Goal: Task Accomplishment & Management: Complete application form

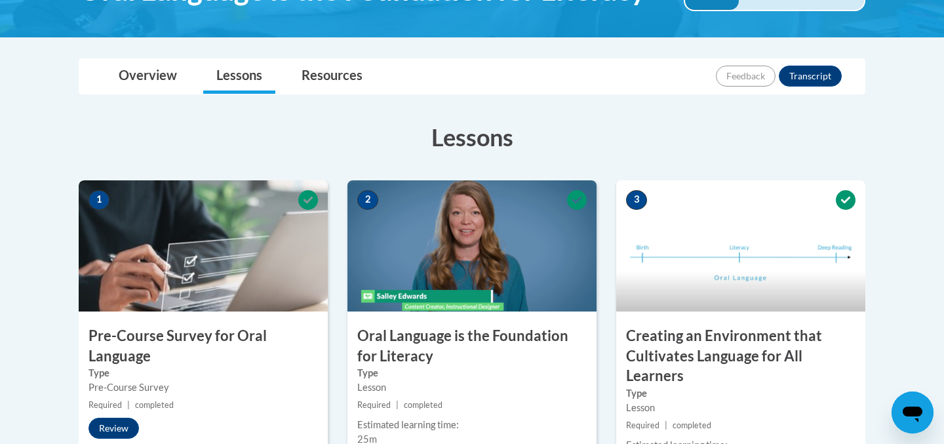
scroll to position [191, 0]
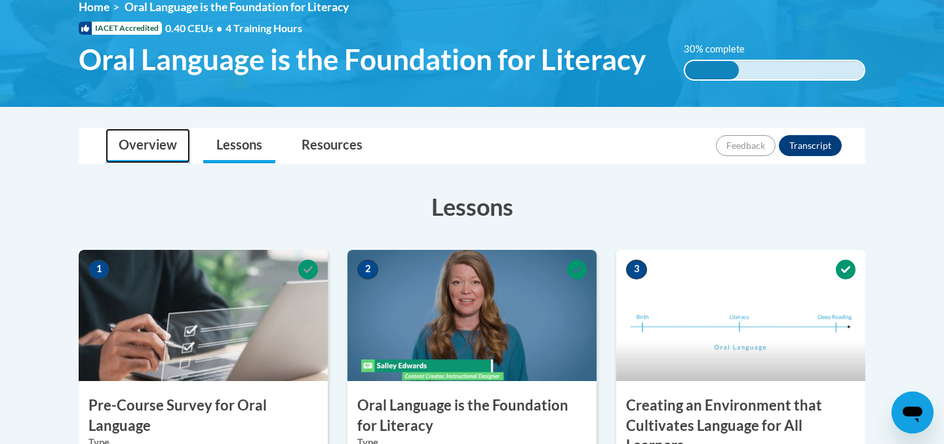
click at [170, 134] on link "Overview" at bounding box center [148, 145] width 85 height 35
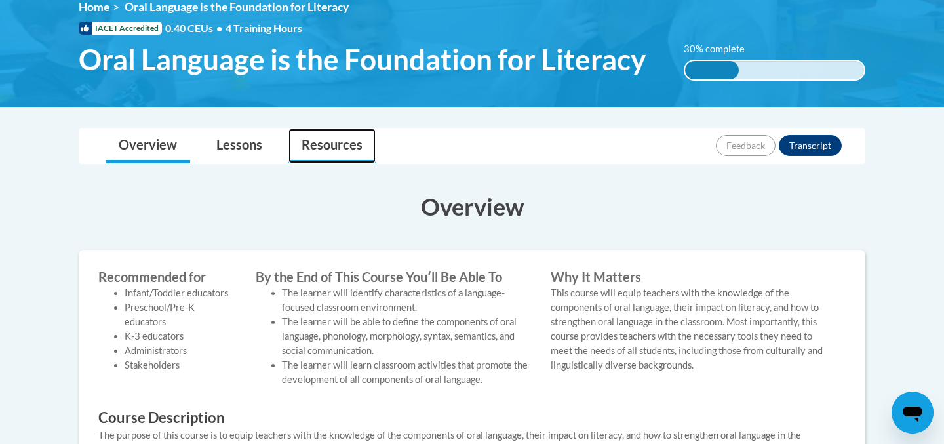
click at [320, 151] on link "Resources" at bounding box center [331, 145] width 87 height 35
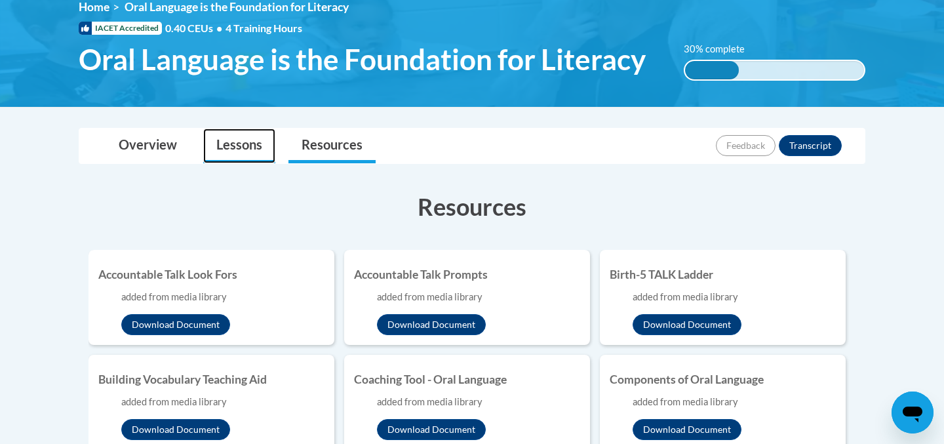
click at [227, 153] on link "Lessons" at bounding box center [239, 145] width 72 height 35
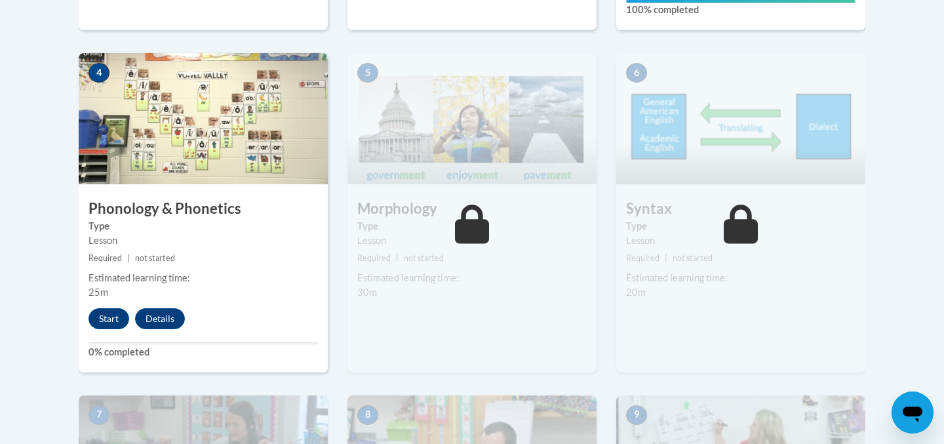
scroll to position [772, 0]
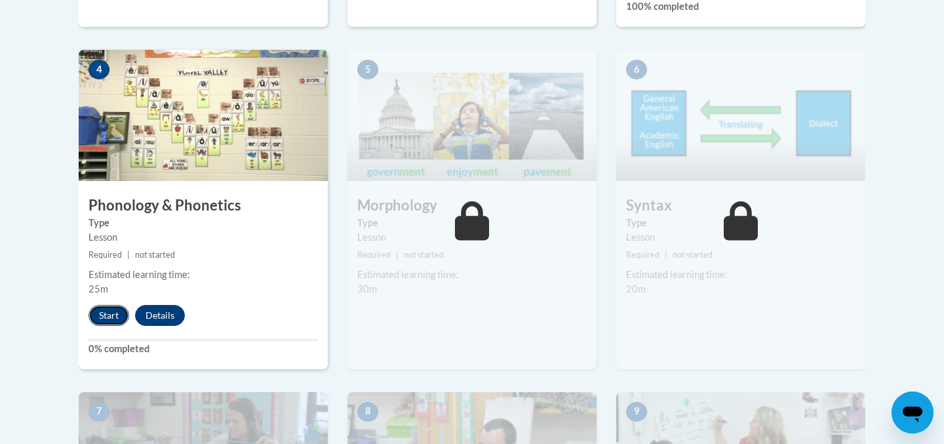
click at [116, 309] on button "Start" at bounding box center [108, 315] width 41 height 21
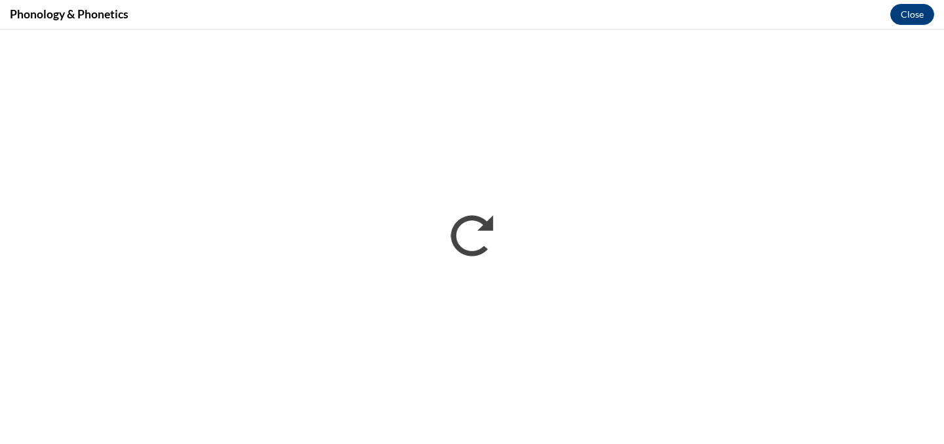
scroll to position [0, 0]
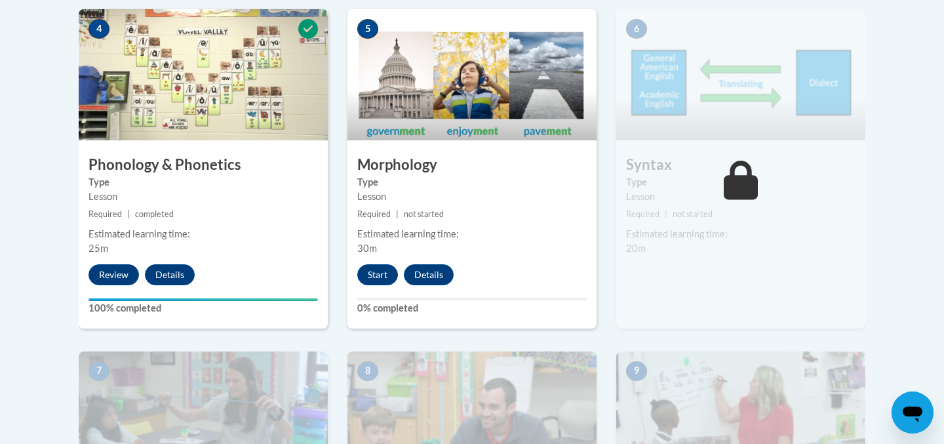
scroll to position [834, 0]
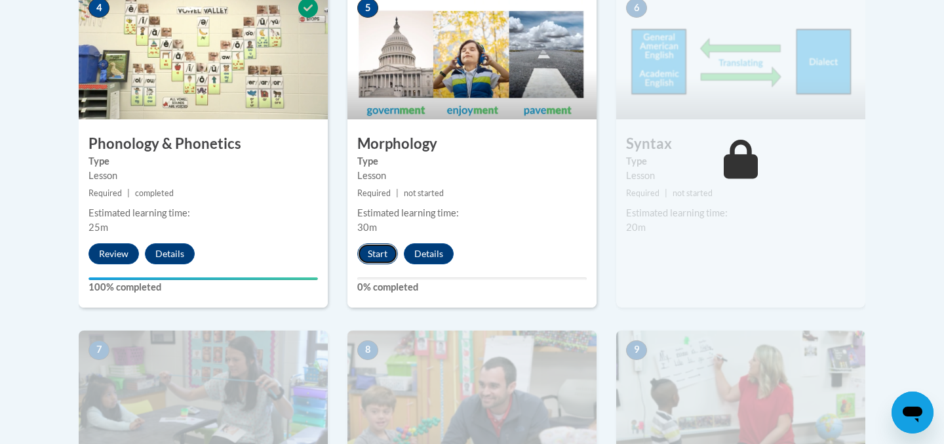
click at [372, 254] on button "Start" at bounding box center [377, 253] width 41 height 21
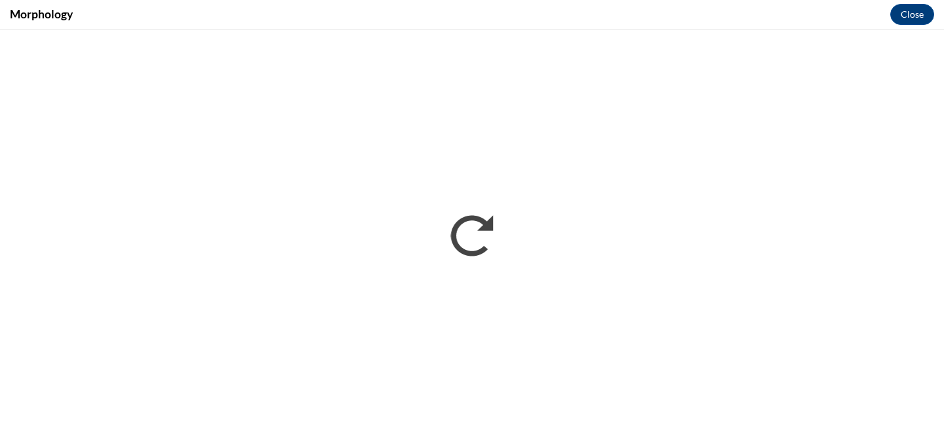
scroll to position [0, 0]
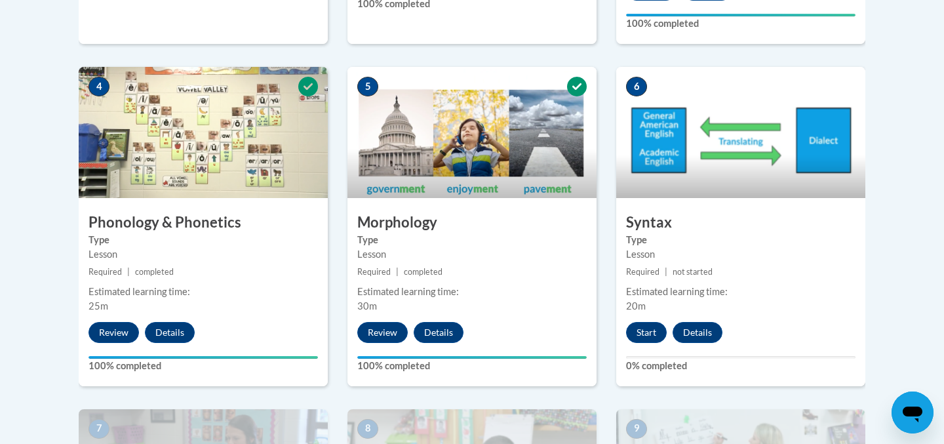
scroll to position [786, 0]
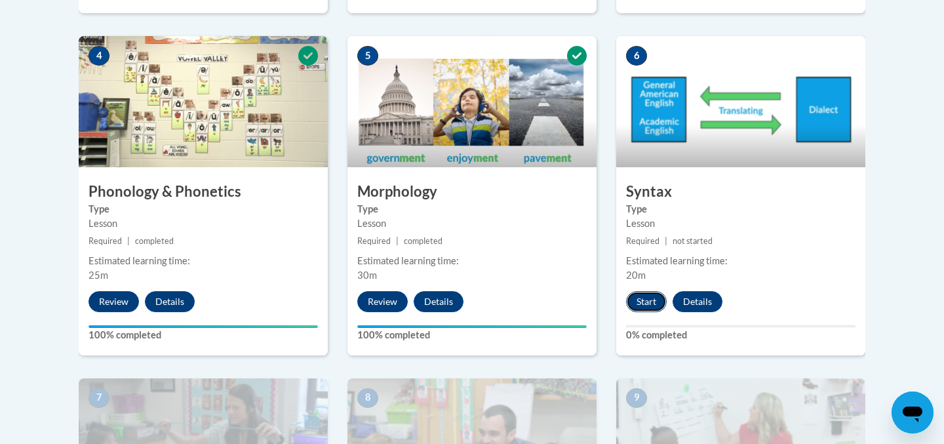
click at [645, 304] on button "Start" at bounding box center [646, 301] width 41 height 21
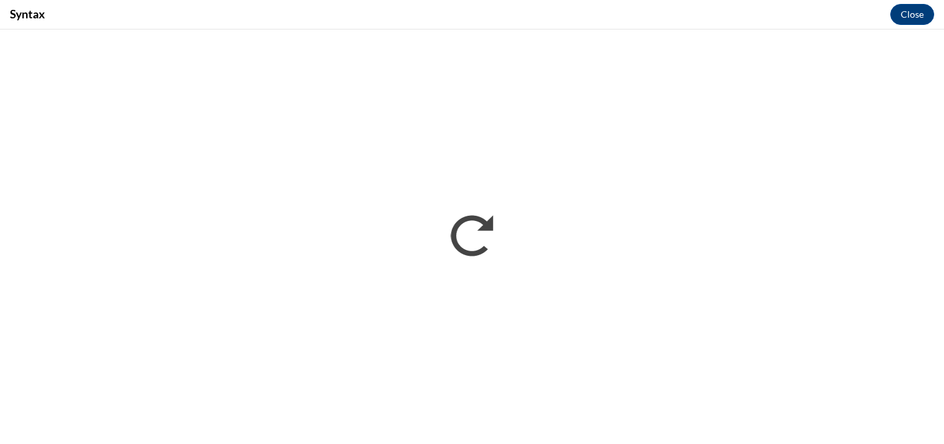
scroll to position [0, 0]
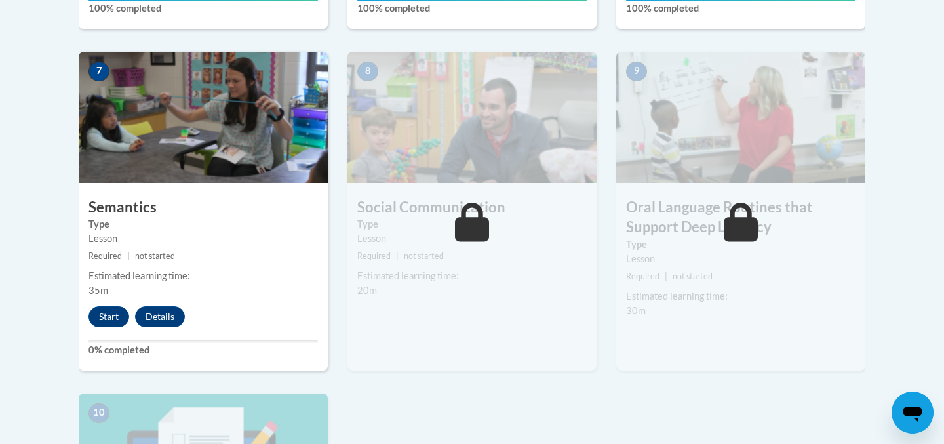
scroll to position [1122, 0]
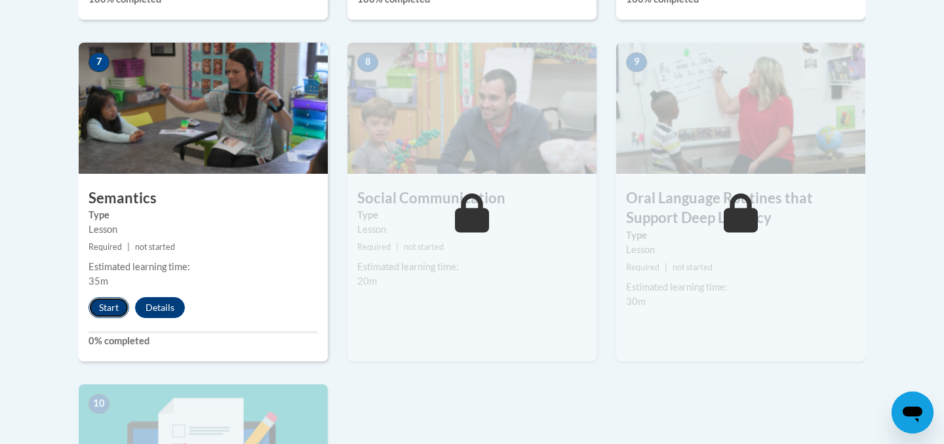
click at [115, 304] on button "Start" at bounding box center [108, 307] width 41 height 21
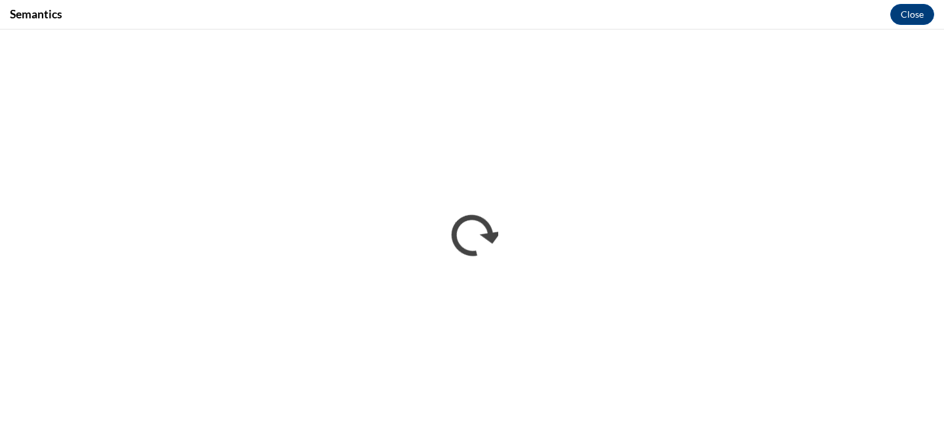
scroll to position [0, 0]
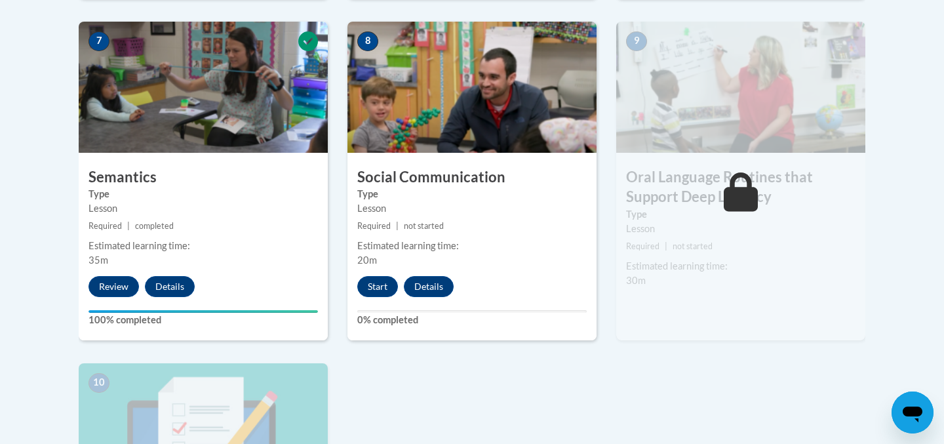
scroll to position [1128, 0]
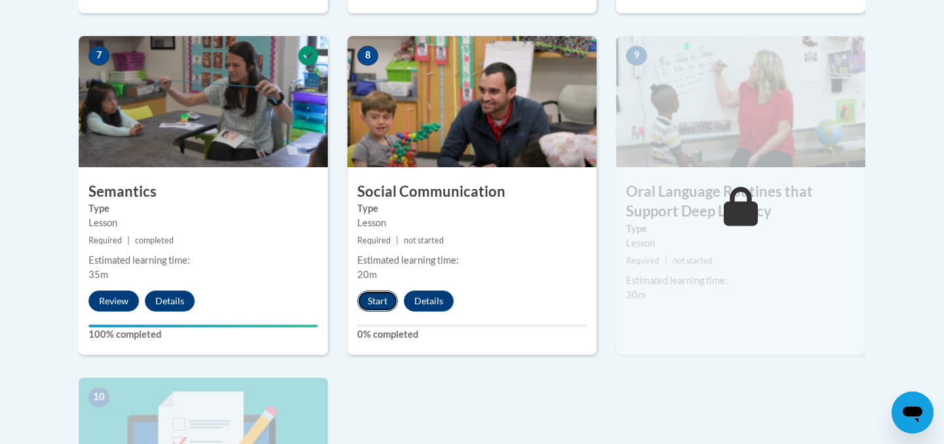
click at [383, 298] on button "Start" at bounding box center [377, 300] width 41 height 21
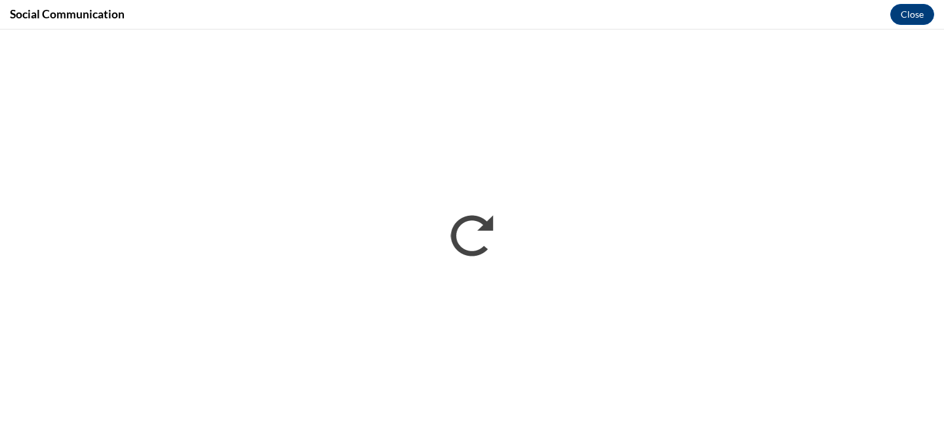
scroll to position [0, 0]
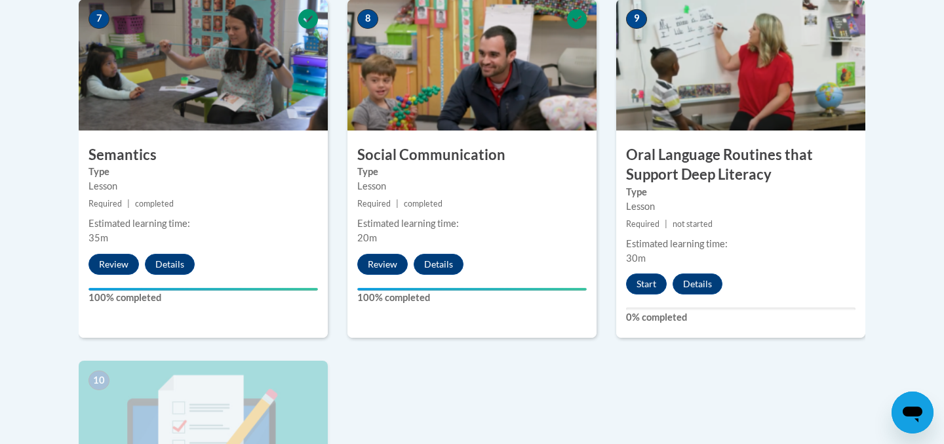
scroll to position [1180, 0]
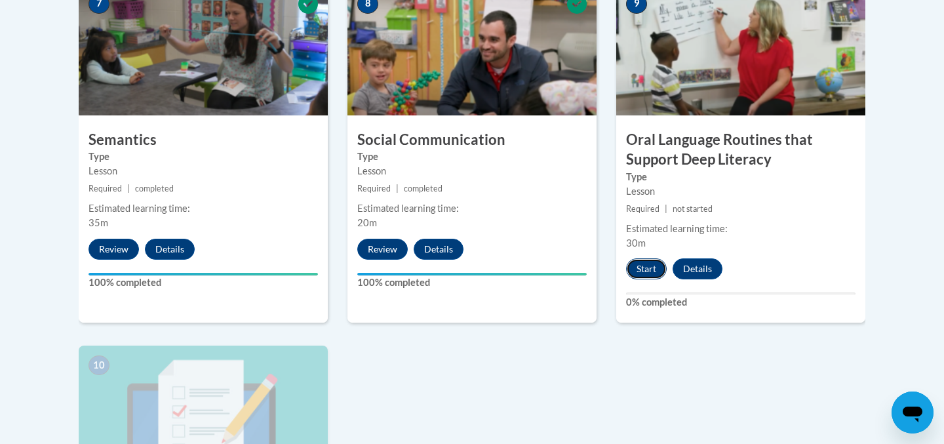
click at [641, 271] on button "Start" at bounding box center [646, 268] width 41 height 21
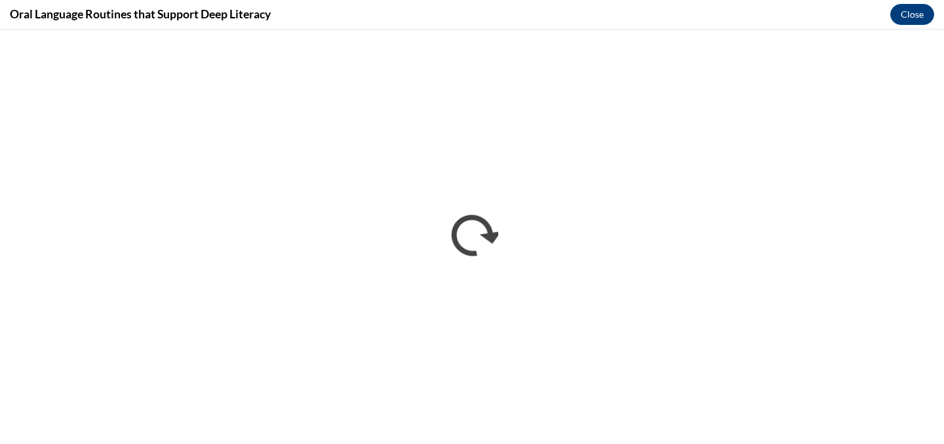
scroll to position [0, 0]
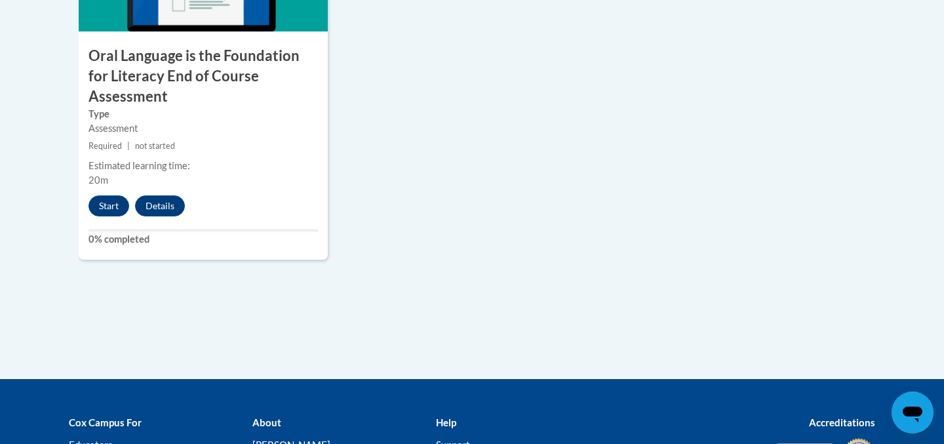
scroll to position [1626, 0]
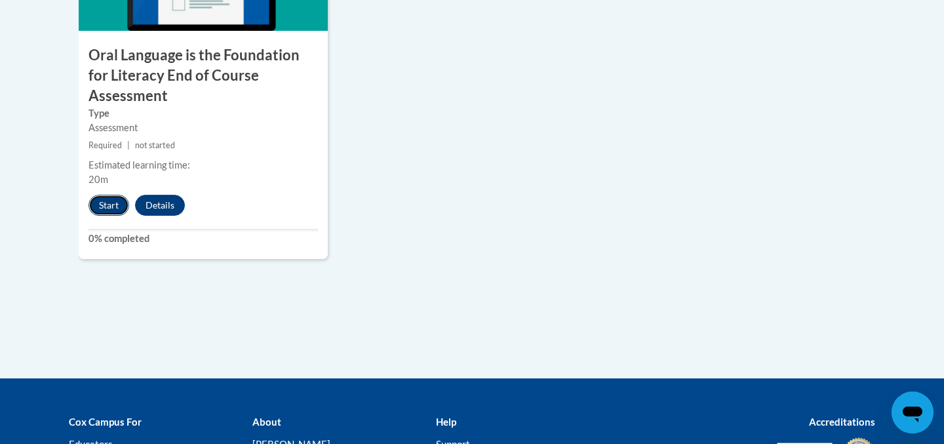
click at [101, 195] on button "Start" at bounding box center [108, 205] width 41 height 21
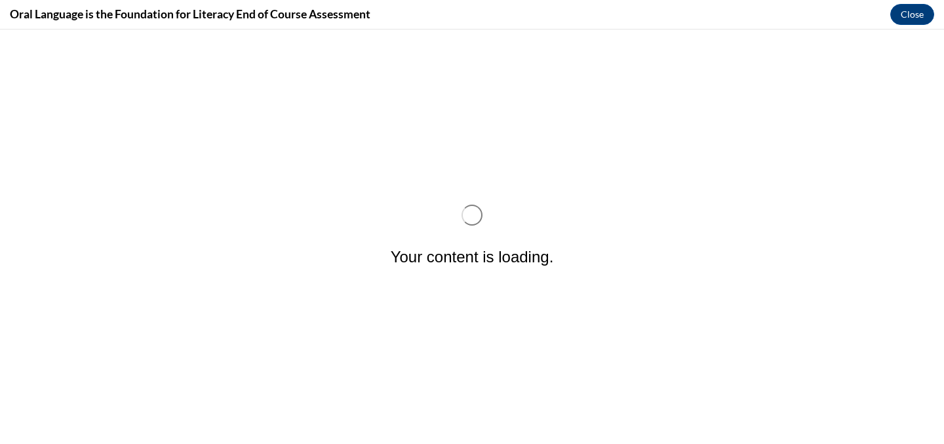
scroll to position [0, 0]
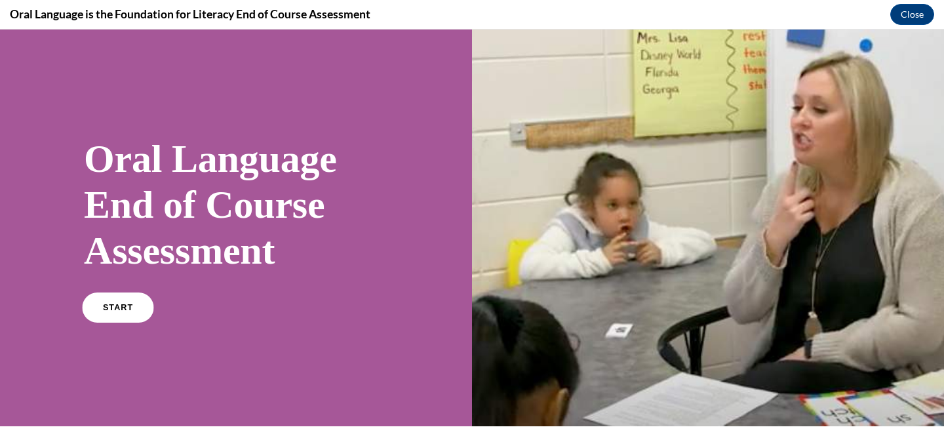
click at [117, 315] on link "START" at bounding box center [117, 307] width 71 height 30
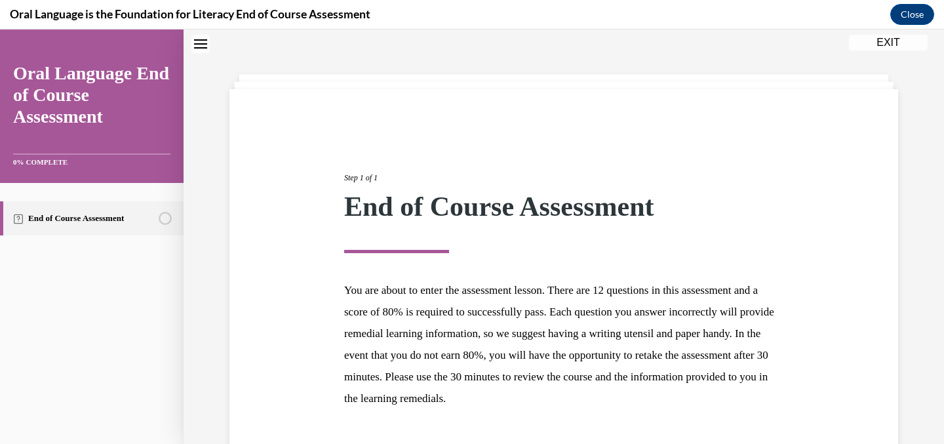
scroll to position [136, 0]
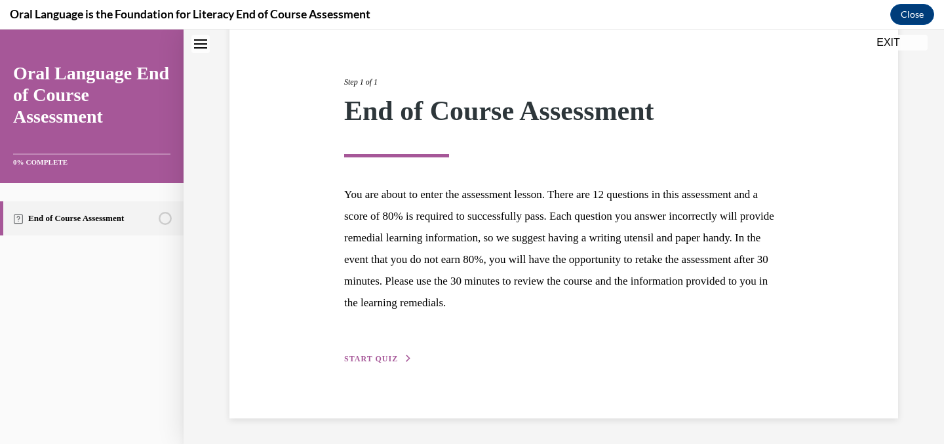
click at [363, 358] on span "START QUIZ" at bounding box center [371, 358] width 54 height 9
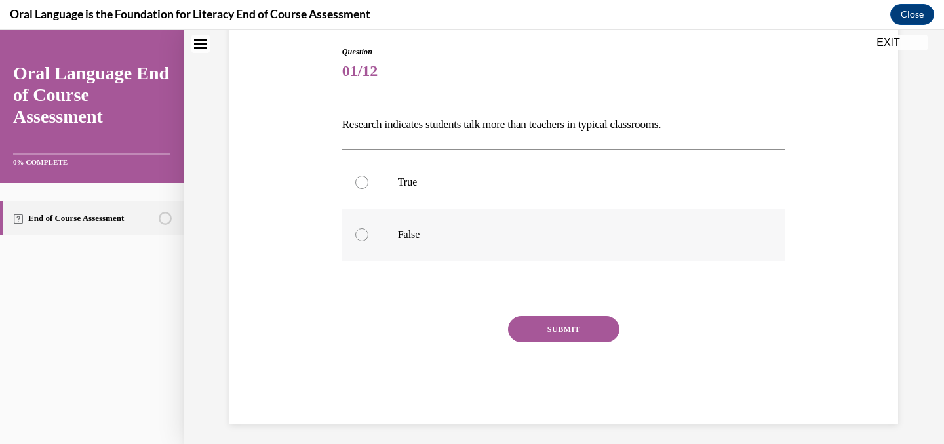
click at [427, 233] on p "False" at bounding box center [575, 234] width 355 height 13
click at [368, 233] on input "False" at bounding box center [361, 234] width 13 height 13
radio input "true"
click at [555, 327] on button "SUBMIT" at bounding box center [563, 329] width 111 height 26
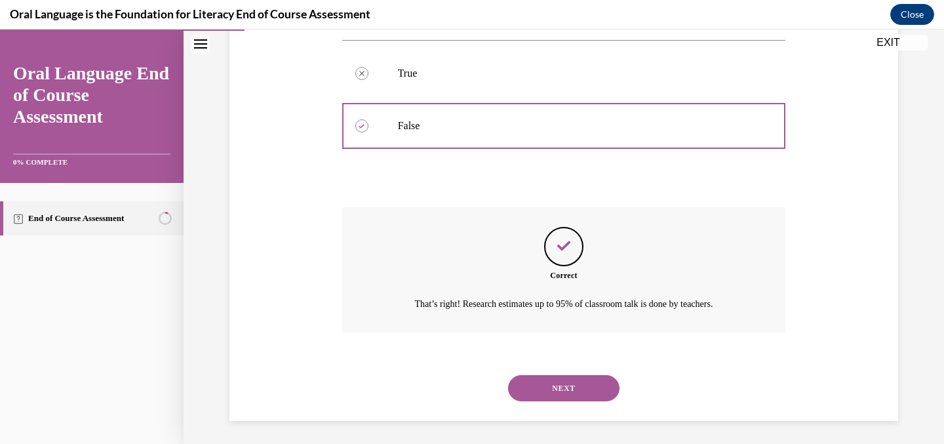
scroll to position [248, 0]
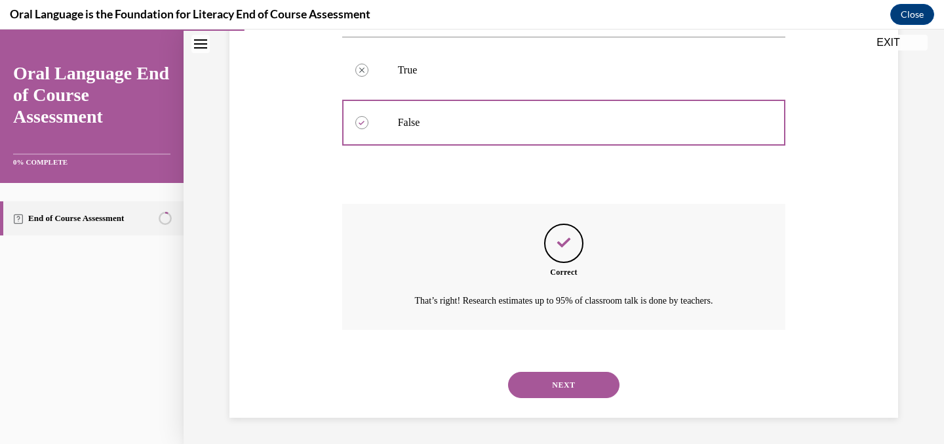
click at [545, 373] on button "NEXT" at bounding box center [563, 385] width 111 height 26
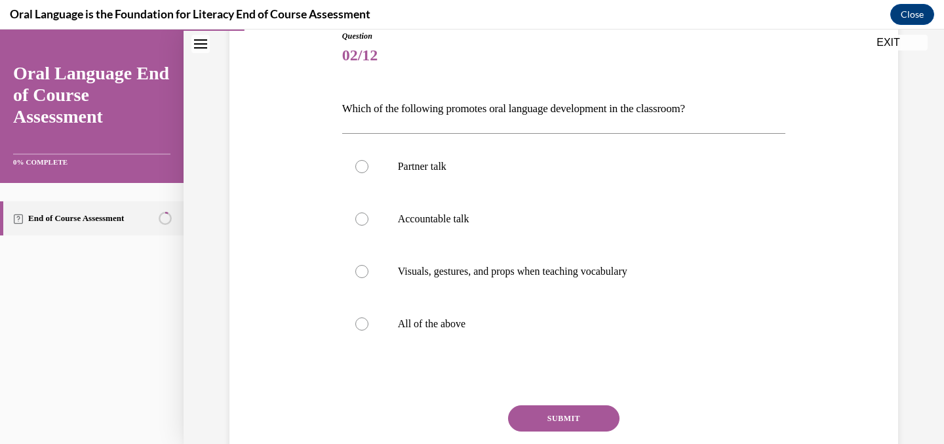
scroll to position [157, 0]
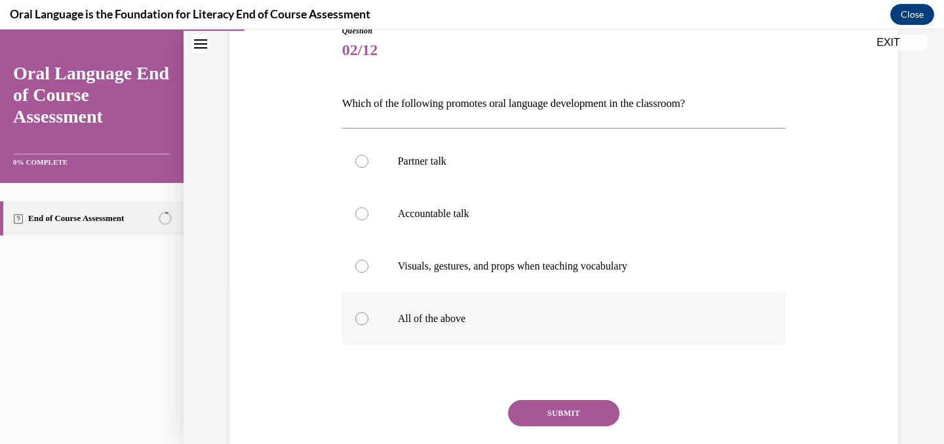
click at [427, 319] on p "All of the above" at bounding box center [575, 318] width 355 height 13
click at [368, 319] on input "All of the above" at bounding box center [361, 318] width 13 height 13
radio input "true"
click at [549, 422] on button "SUBMIT" at bounding box center [563, 413] width 111 height 26
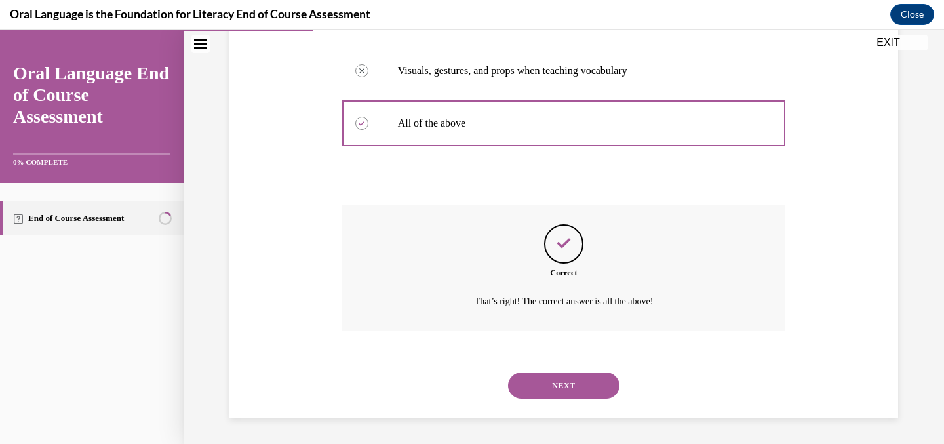
scroll to position [353, 0]
click at [566, 396] on button "NEXT" at bounding box center [563, 385] width 111 height 26
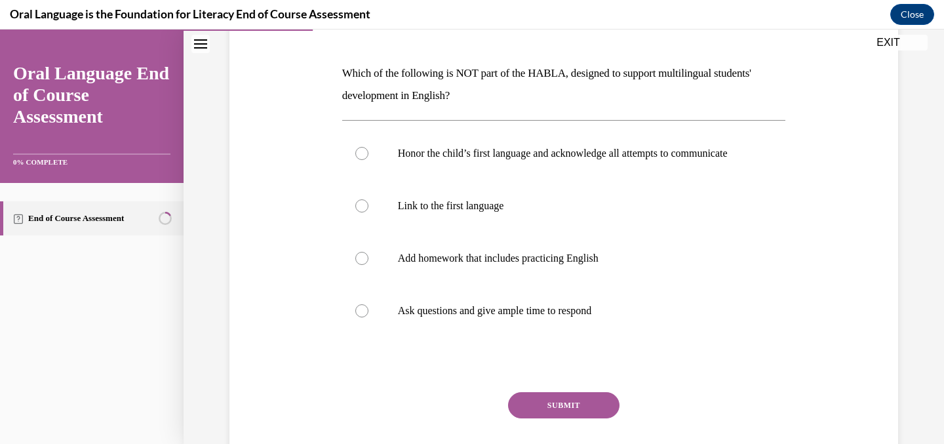
scroll to position [199, 0]
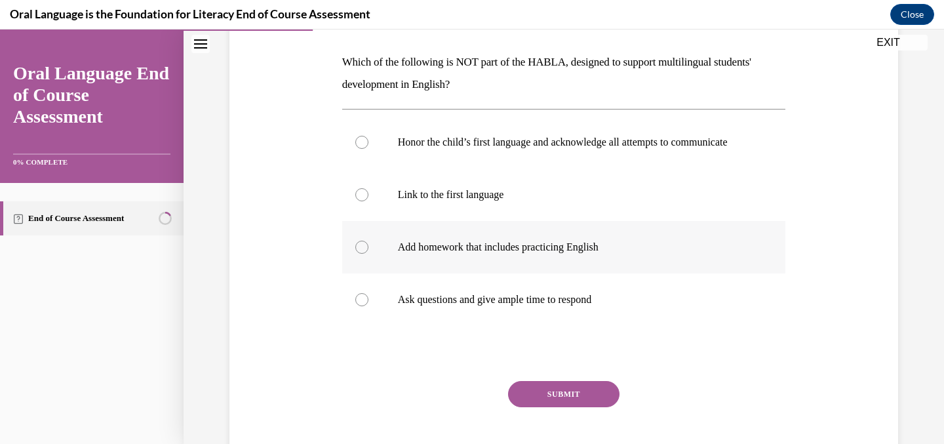
click at [459, 266] on label "Add homework that includes practicing English" at bounding box center [564, 247] width 444 height 52
click at [368, 254] on input "Add homework that includes practicing English" at bounding box center [361, 247] width 13 height 13
radio input "true"
click at [545, 400] on button "SUBMIT" at bounding box center [563, 394] width 111 height 26
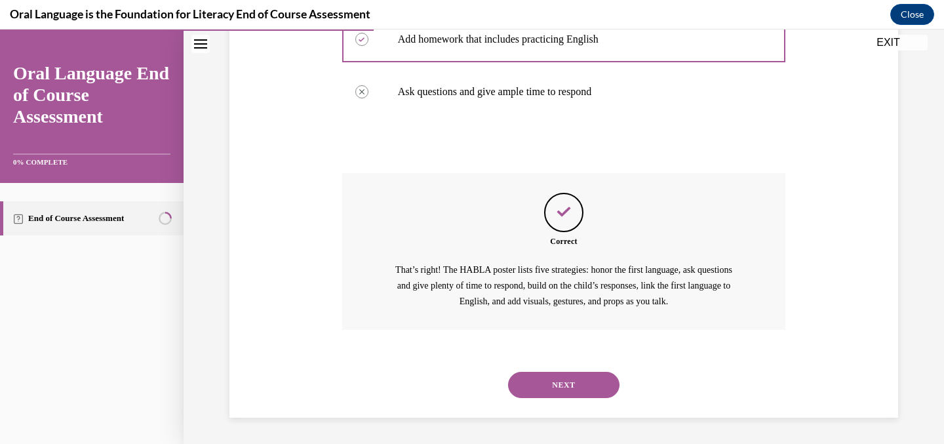
click at [545, 398] on button "NEXT" at bounding box center [563, 385] width 111 height 26
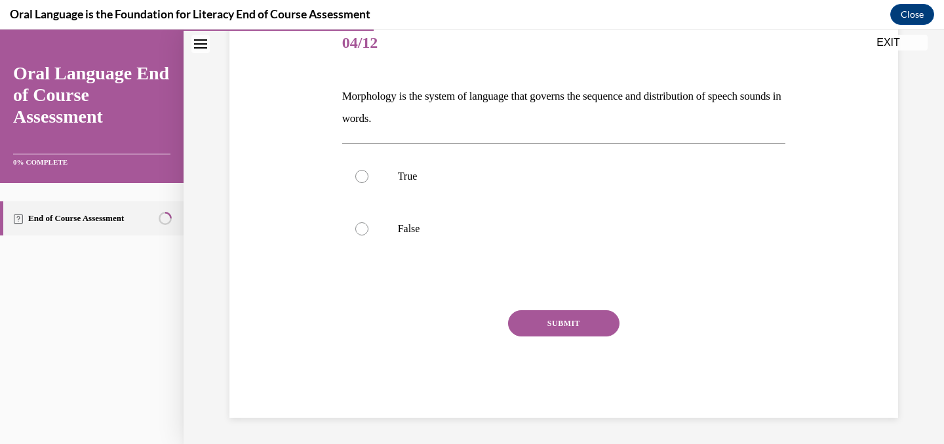
scroll to position [146, 0]
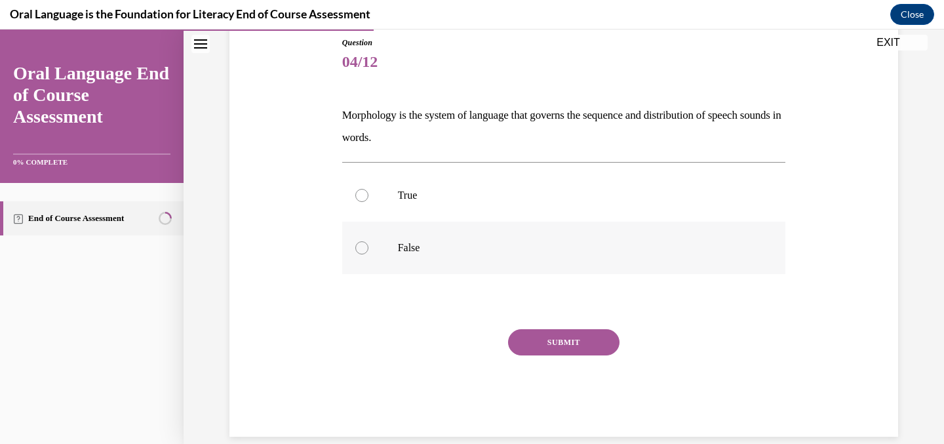
click at [534, 244] on p "False" at bounding box center [575, 247] width 355 height 13
click at [368, 244] on input "False" at bounding box center [361, 247] width 13 height 13
radio input "true"
click at [547, 335] on button "SUBMIT" at bounding box center [563, 342] width 111 height 26
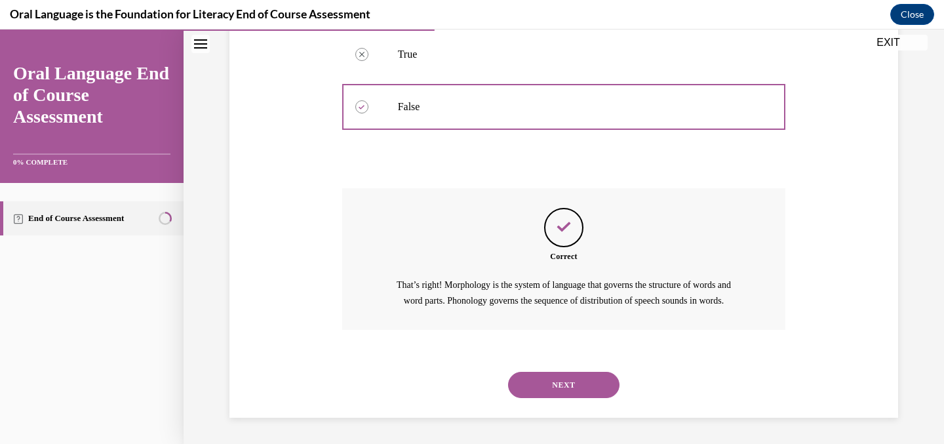
click at [543, 391] on button "NEXT" at bounding box center [563, 385] width 111 height 26
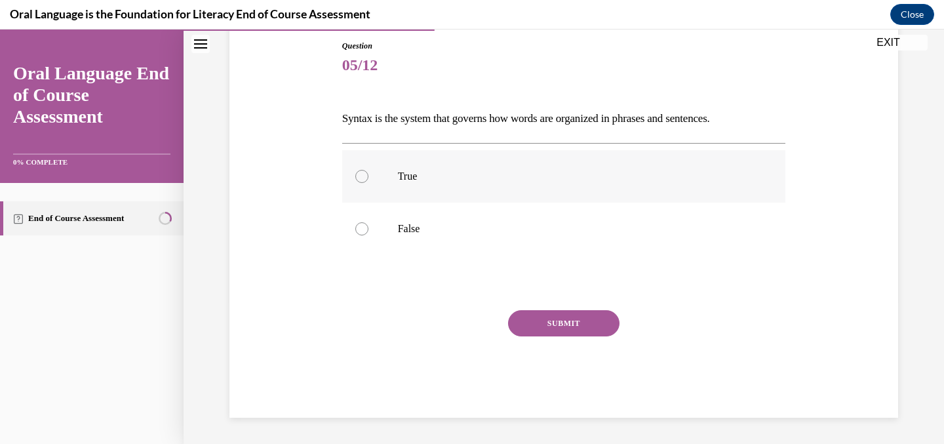
click at [430, 186] on label "True" at bounding box center [564, 176] width 444 height 52
click at [368, 183] on input "True" at bounding box center [361, 176] width 13 height 13
radio input "true"
click at [547, 323] on button "SUBMIT" at bounding box center [563, 323] width 111 height 26
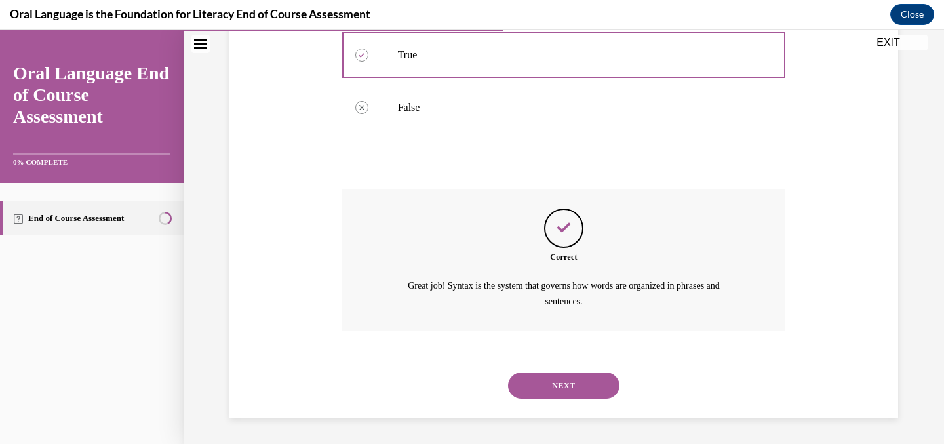
click at [546, 380] on button "NEXT" at bounding box center [563, 385] width 111 height 26
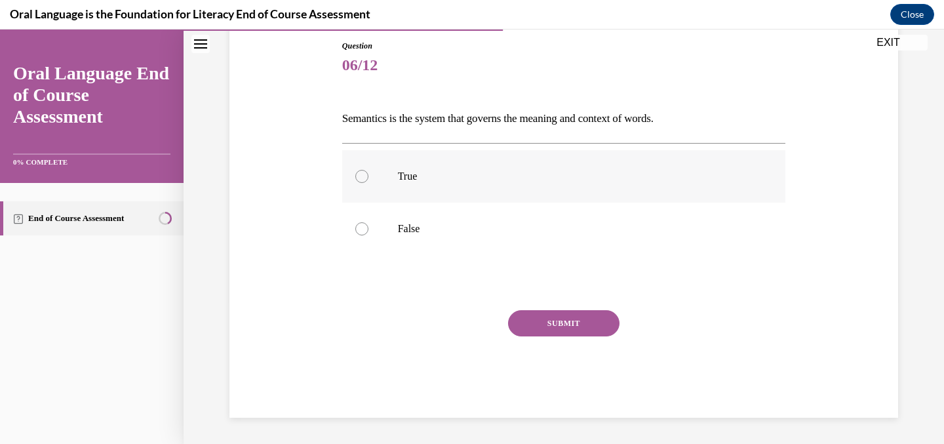
click at [558, 176] on p "True" at bounding box center [575, 176] width 355 height 13
click at [368, 176] on input "True" at bounding box center [361, 176] width 13 height 13
radio input "true"
click at [585, 317] on button "SUBMIT" at bounding box center [563, 323] width 111 height 26
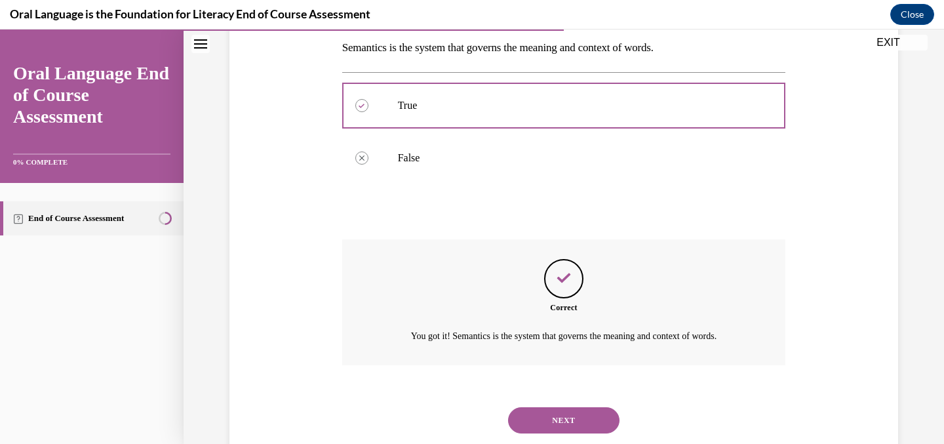
scroll to position [248, 0]
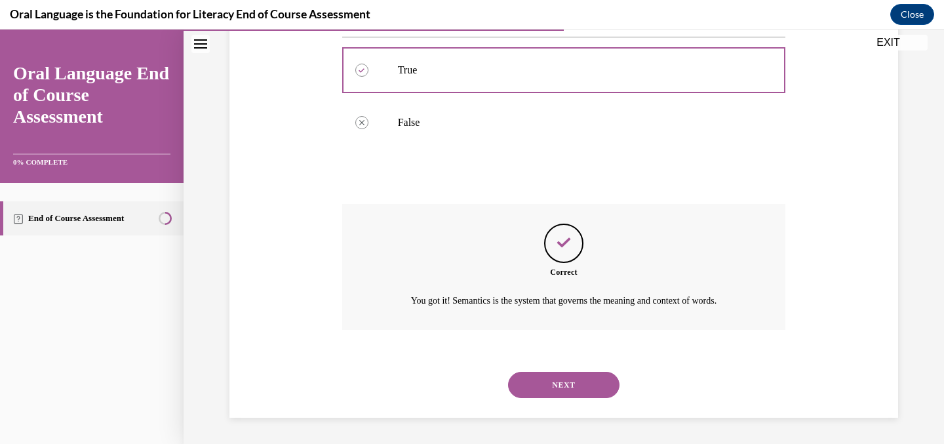
click at [575, 383] on button "NEXT" at bounding box center [563, 385] width 111 height 26
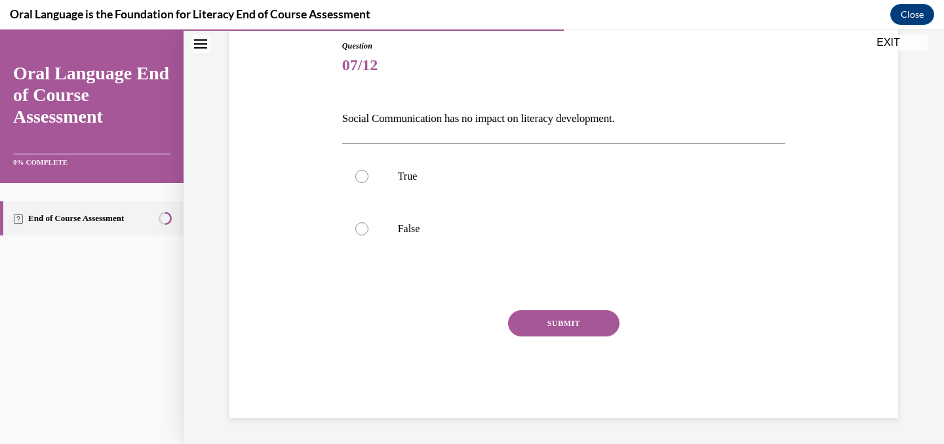
scroll to position [142, 0]
click at [557, 251] on label "False" at bounding box center [564, 229] width 444 height 52
click at [368, 235] on input "False" at bounding box center [361, 228] width 13 height 13
radio input "true"
click at [571, 325] on button "SUBMIT" at bounding box center [563, 323] width 111 height 26
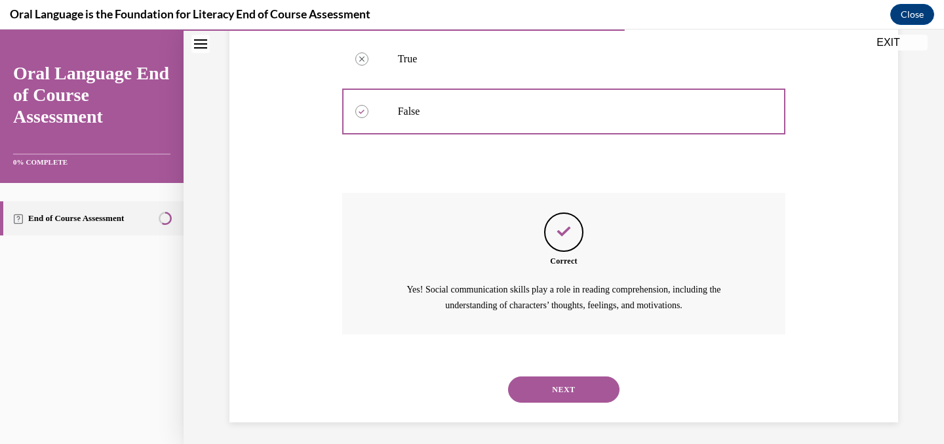
scroll to position [264, 0]
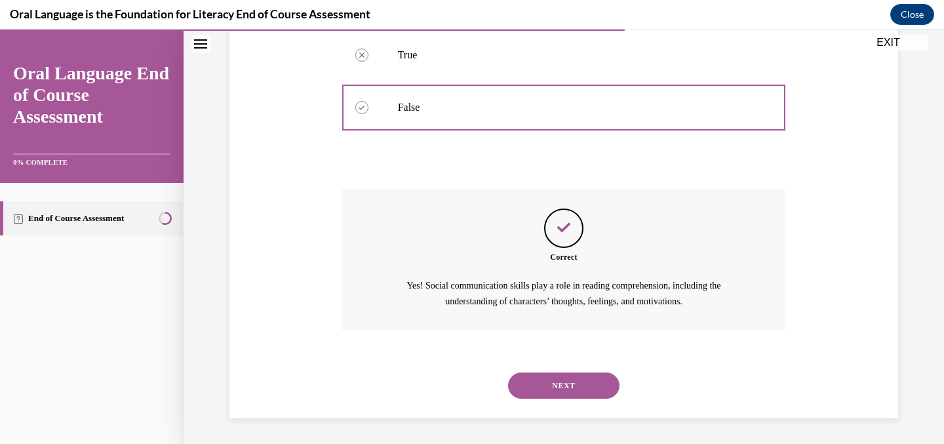
click at [562, 376] on button "NEXT" at bounding box center [563, 385] width 111 height 26
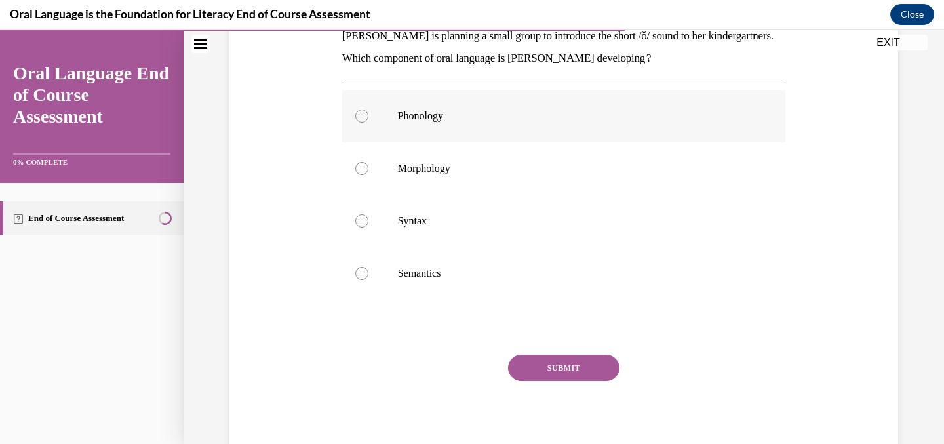
scroll to position [198, 0]
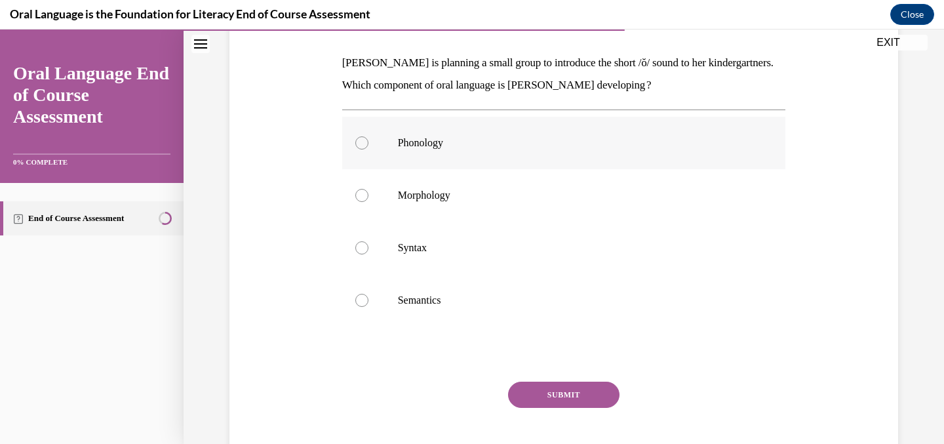
click at [569, 147] on p "Phonology" at bounding box center [575, 142] width 355 height 13
click at [368, 147] on input "Phonology" at bounding box center [361, 142] width 13 height 13
radio input "true"
click at [598, 399] on button "SUBMIT" at bounding box center [563, 394] width 111 height 26
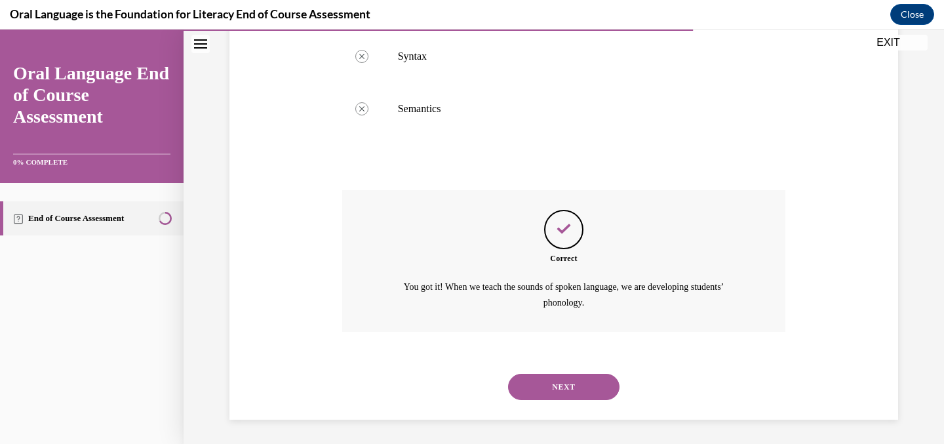
scroll to position [391, 0]
click at [598, 399] on div "NEXT" at bounding box center [564, 385] width 444 height 52
click at [591, 386] on button "NEXT" at bounding box center [563, 385] width 111 height 26
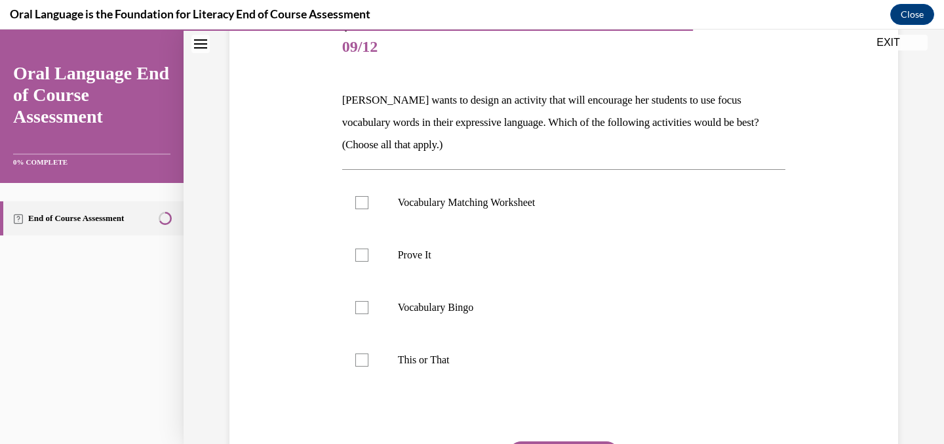
scroll to position [181, 0]
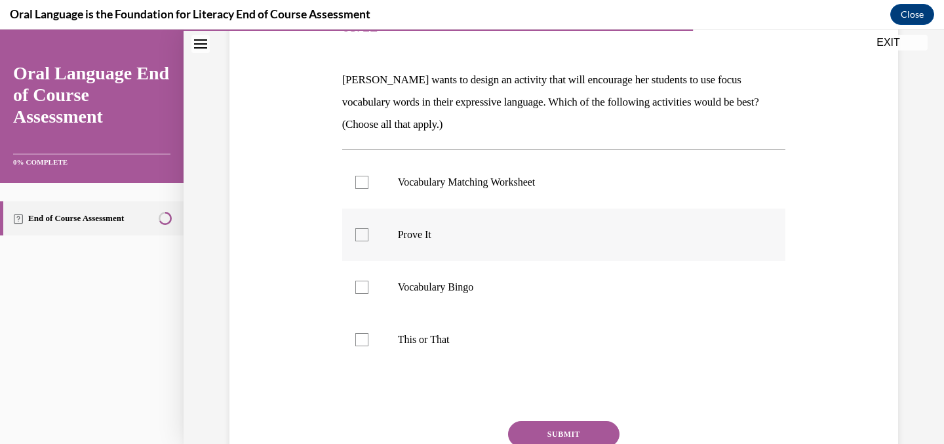
click at [412, 224] on label "Prove It" at bounding box center [564, 234] width 444 height 52
click at [368, 228] on input "Prove It" at bounding box center [361, 234] width 13 height 13
checkbox input "true"
click at [430, 345] on p "This or That" at bounding box center [575, 339] width 355 height 13
click at [368, 345] on input "This or That" at bounding box center [361, 339] width 13 height 13
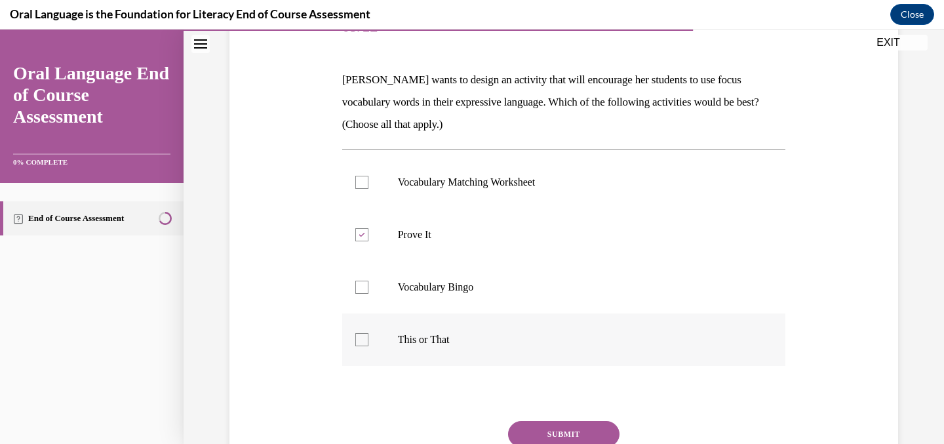
checkbox input "true"
click at [527, 427] on button "SUBMIT" at bounding box center [563, 434] width 111 height 26
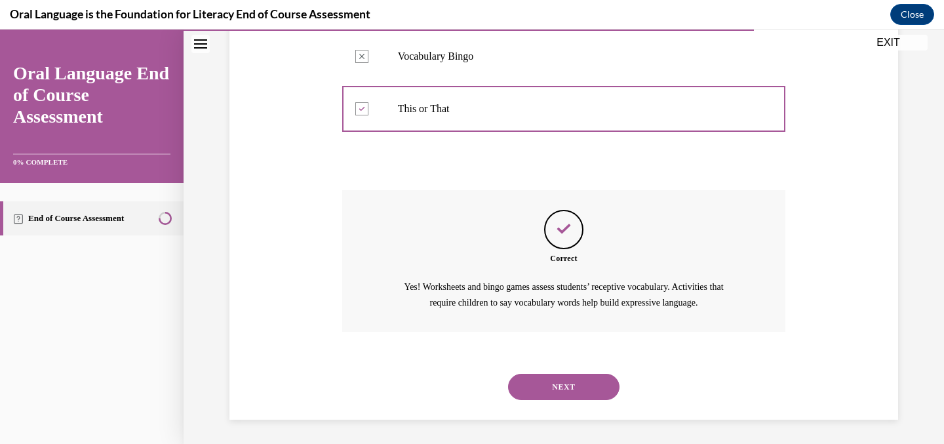
scroll to position [413, 0]
click at [526, 393] on button "NEXT" at bounding box center [563, 385] width 111 height 26
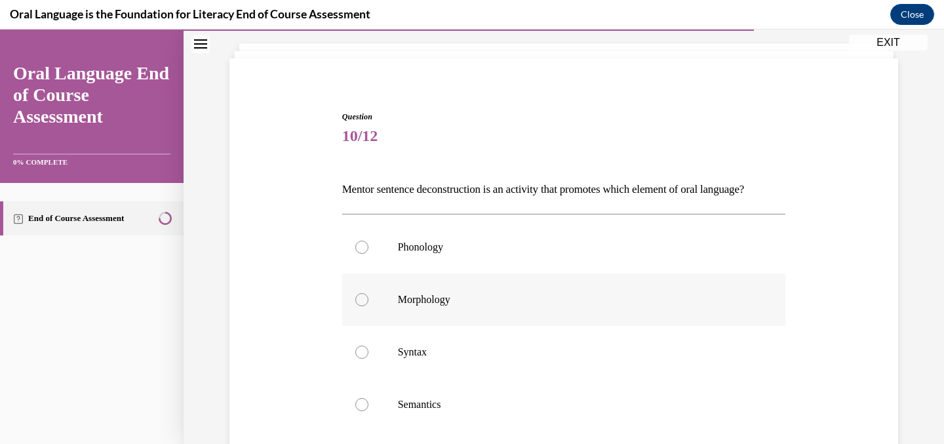
scroll to position [151, 0]
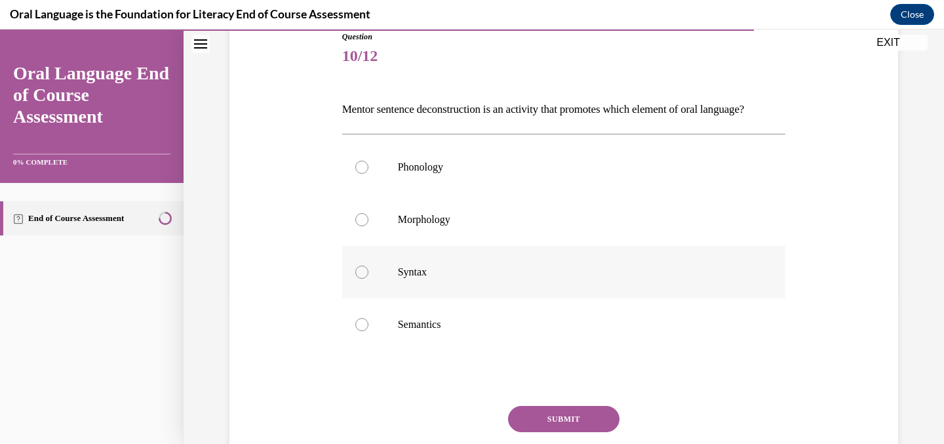
click at [455, 279] on p "Syntax" at bounding box center [575, 271] width 355 height 13
click at [368, 279] on input "Syntax" at bounding box center [361, 271] width 13 height 13
radio input "true"
click at [549, 432] on button "SUBMIT" at bounding box center [563, 419] width 111 height 26
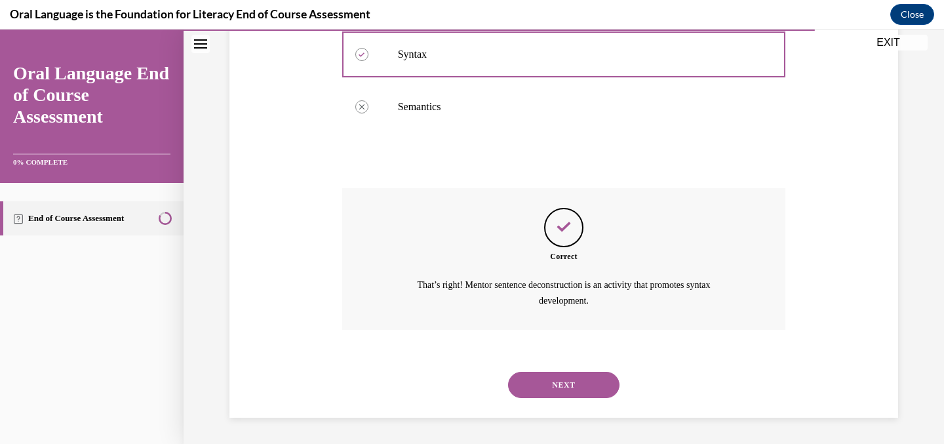
scroll to position [391, 0]
click at [538, 383] on button "NEXT" at bounding box center [563, 385] width 111 height 26
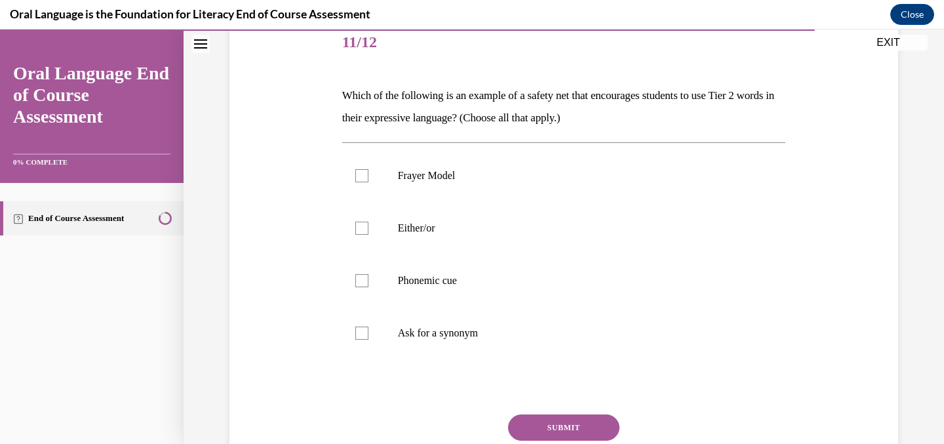
scroll to position [170, 0]
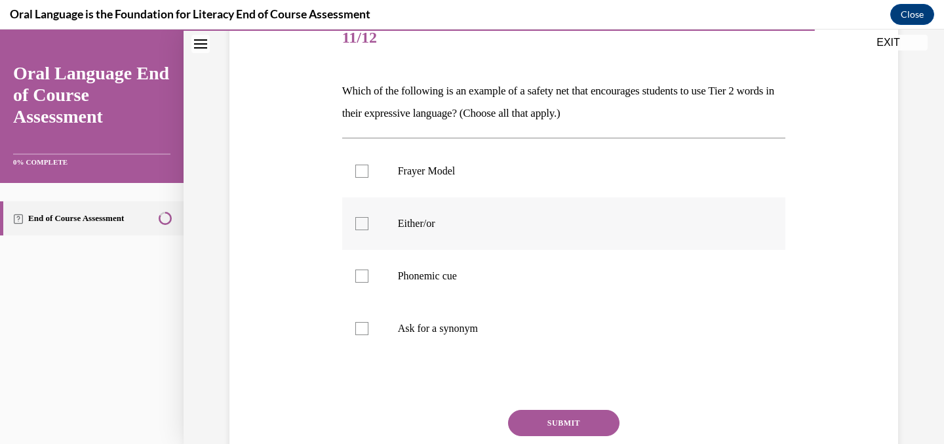
click at [460, 217] on p "Either/or" at bounding box center [575, 223] width 355 height 13
click at [368, 217] on input "Either/or" at bounding box center [361, 223] width 13 height 13
checkbox input "true"
click at [476, 331] on p "Ask for a synonym" at bounding box center [575, 328] width 355 height 13
click at [368, 331] on input "Ask for a synonym" at bounding box center [361, 328] width 13 height 13
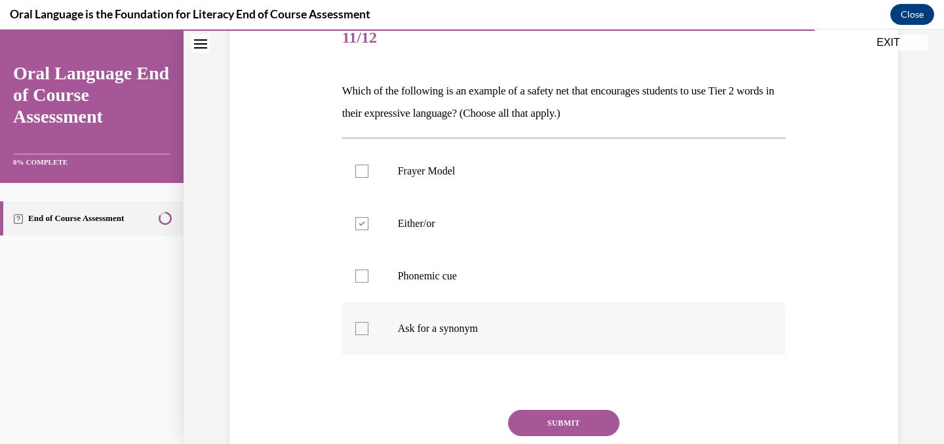
checkbox input "true"
click at [530, 425] on button "SUBMIT" at bounding box center [563, 423] width 111 height 26
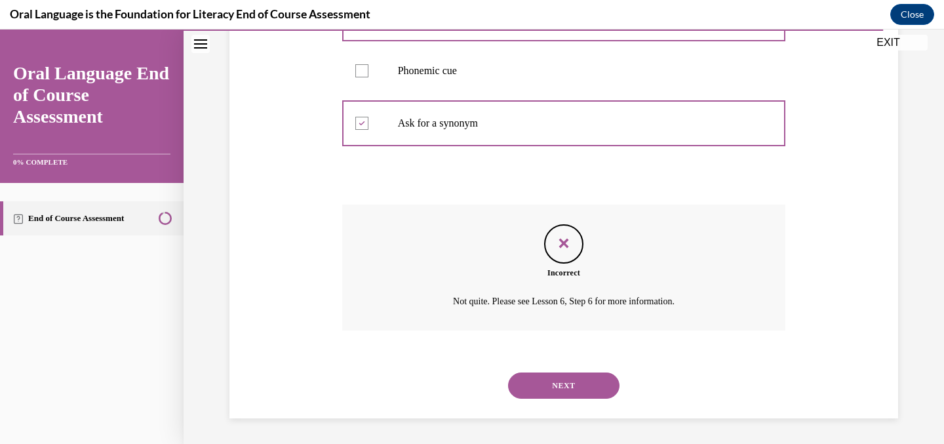
scroll to position [376, 0]
click at [551, 381] on button "NEXT" at bounding box center [563, 385] width 111 height 26
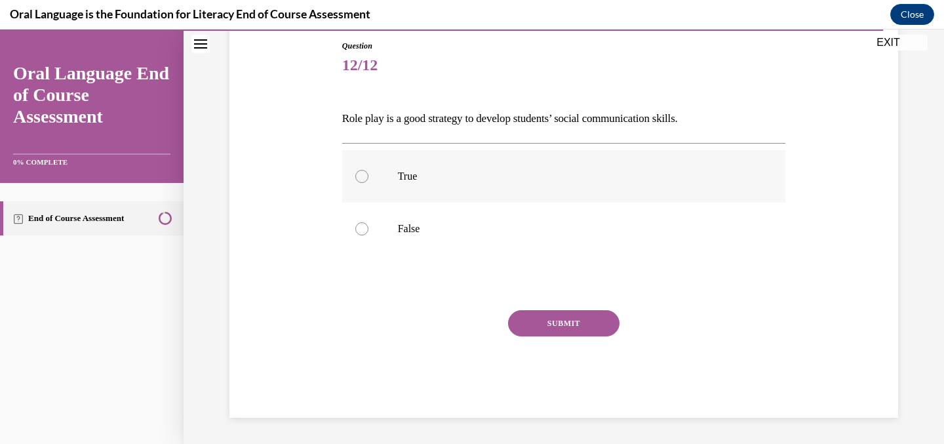
click at [445, 168] on label "True" at bounding box center [564, 176] width 444 height 52
click at [368, 170] on input "True" at bounding box center [361, 176] width 13 height 13
radio input "true"
click at [524, 325] on button "SUBMIT" at bounding box center [563, 323] width 111 height 26
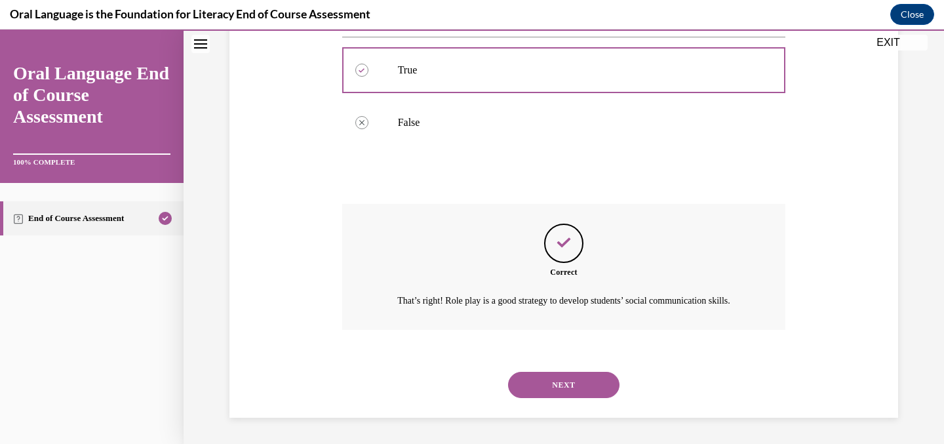
scroll to position [264, 0]
click at [547, 392] on button "NEXT" at bounding box center [563, 385] width 111 height 26
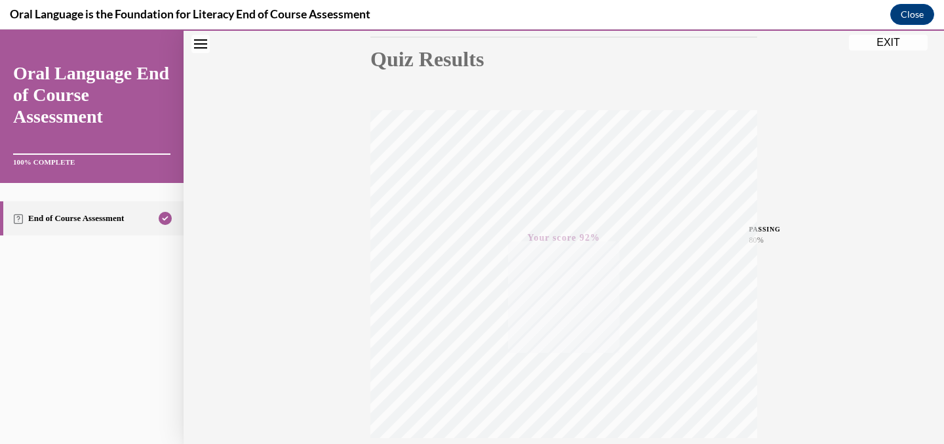
scroll to position [258, 0]
click at [863, 39] on button "EXIT" at bounding box center [888, 43] width 79 height 16
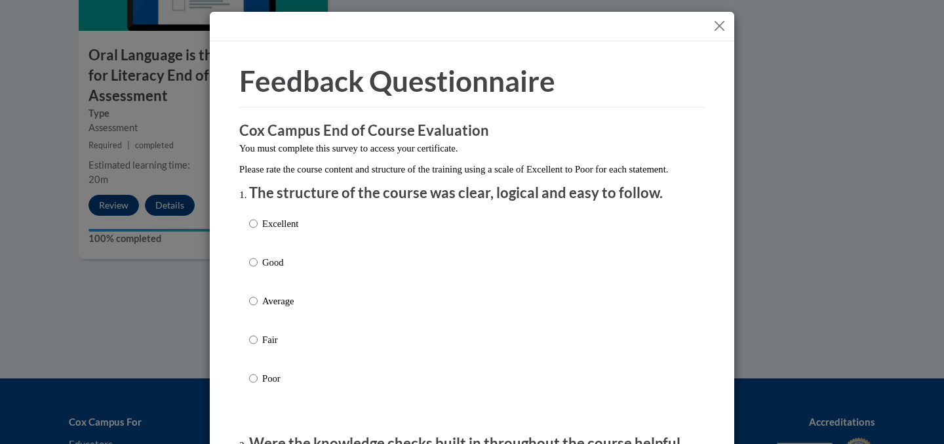
click at [270, 231] on p "Excellent" at bounding box center [280, 223] width 36 height 14
click at [258, 231] on input "Excellent" at bounding box center [253, 223] width 9 height 14
radio input "true"
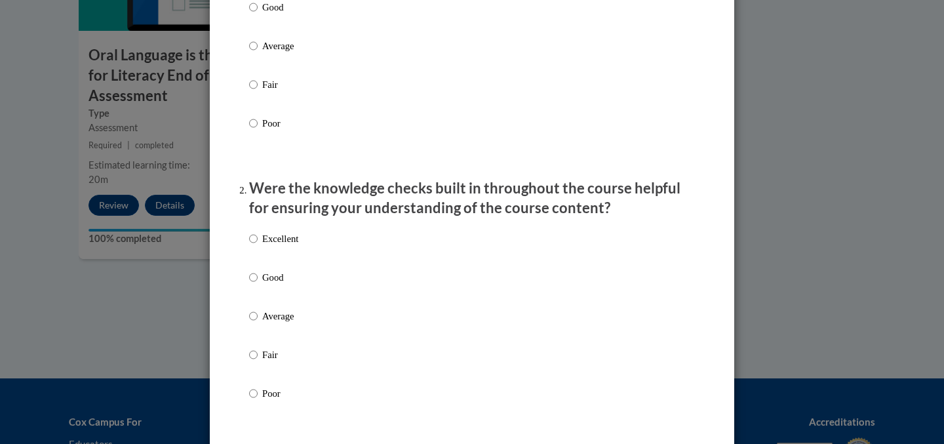
click at [274, 246] on p "Excellent" at bounding box center [280, 238] width 36 height 14
click at [258, 246] on input "Excellent" at bounding box center [253, 238] width 9 height 14
radio input "true"
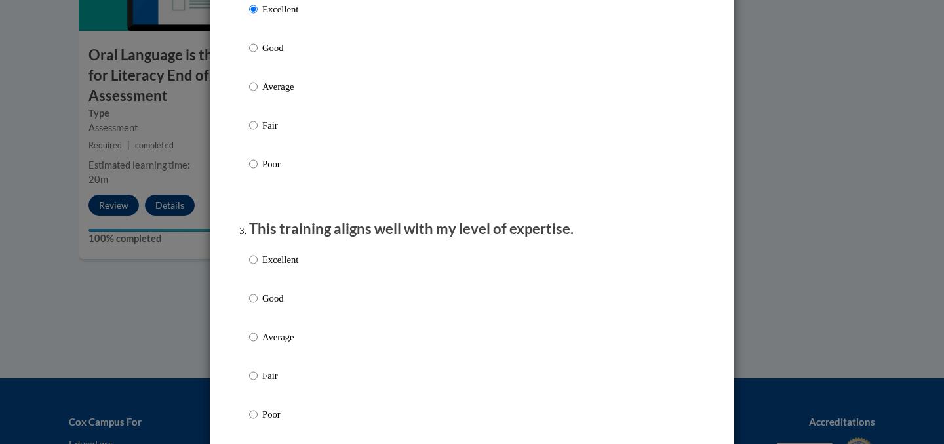
click at [274, 267] on p "Excellent" at bounding box center [280, 259] width 36 height 14
click at [258, 267] on input "Excellent" at bounding box center [253, 259] width 9 height 14
radio input "true"
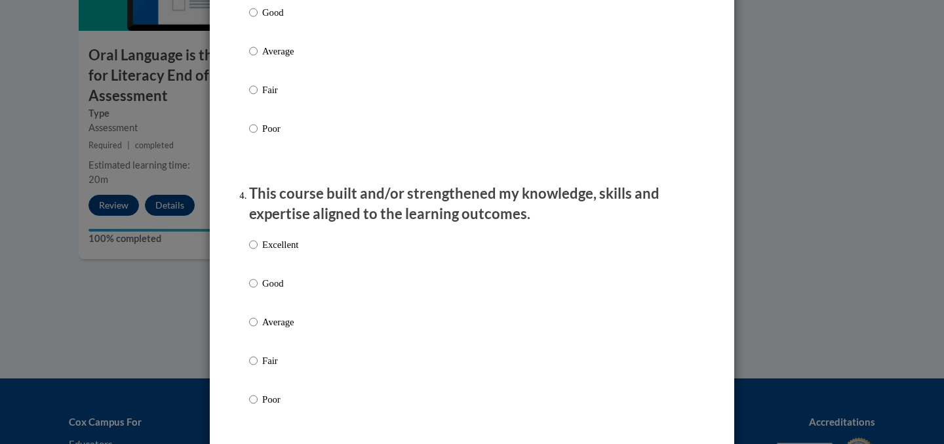
scroll to position [806, 0]
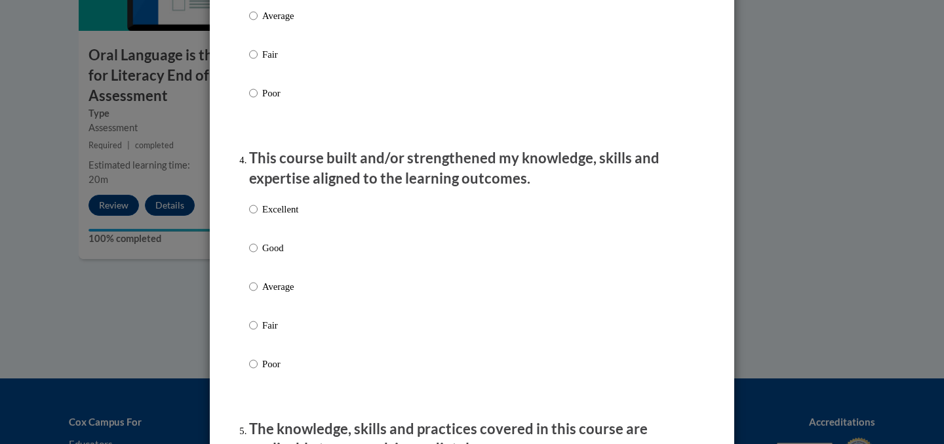
click at [282, 206] on li "This course built and/or strengthened my knowledge, skills and expertise aligne…" at bounding box center [472, 278] width 446 height 261
click at [282, 216] on p "Excellent" at bounding box center [280, 209] width 36 height 14
click at [258, 216] on input "Excellent" at bounding box center [253, 209] width 9 height 14
radio input "true"
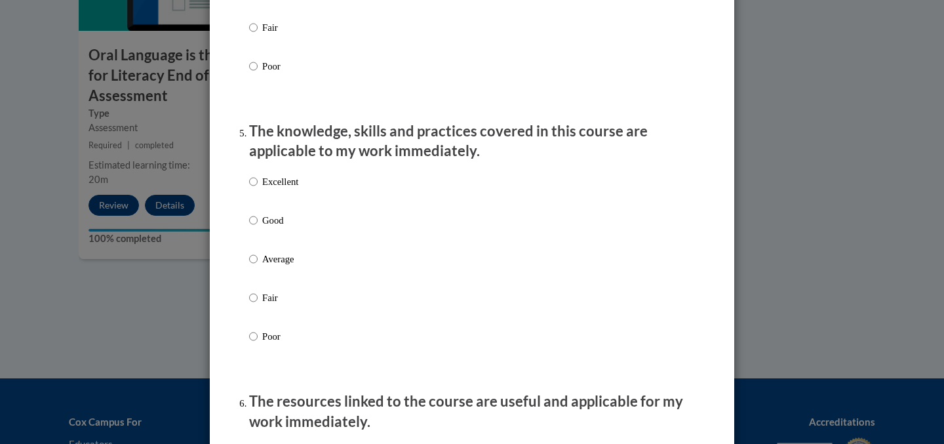
click at [279, 189] on p "Excellent" at bounding box center [280, 181] width 36 height 14
click at [258, 189] on input "Excellent" at bounding box center [253, 181] width 9 height 14
radio input "true"
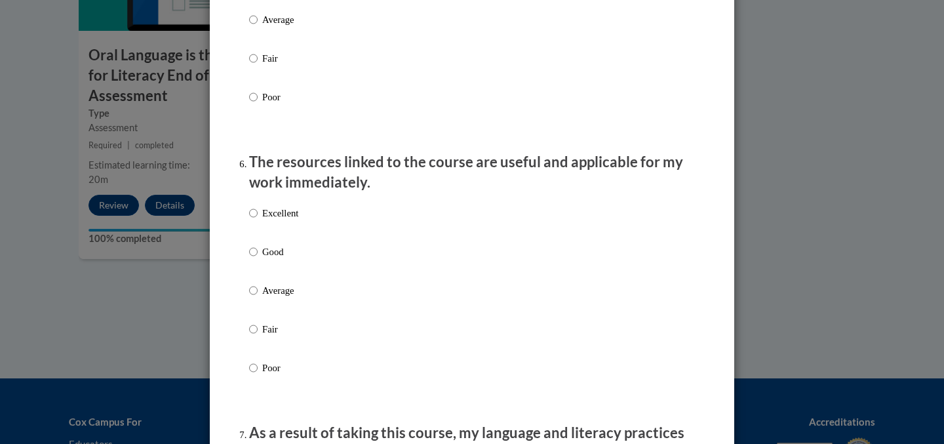
click at [284, 220] on p "Excellent" at bounding box center [280, 213] width 36 height 14
click at [258, 220] on input "Excellent" at bounding box center [253, 213] width 9 height 14
radio input "true"
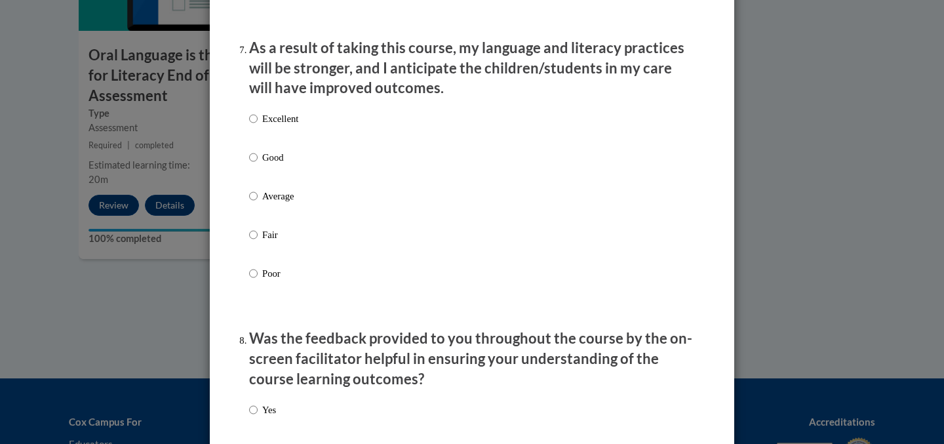
scroll to position [1806, 0]
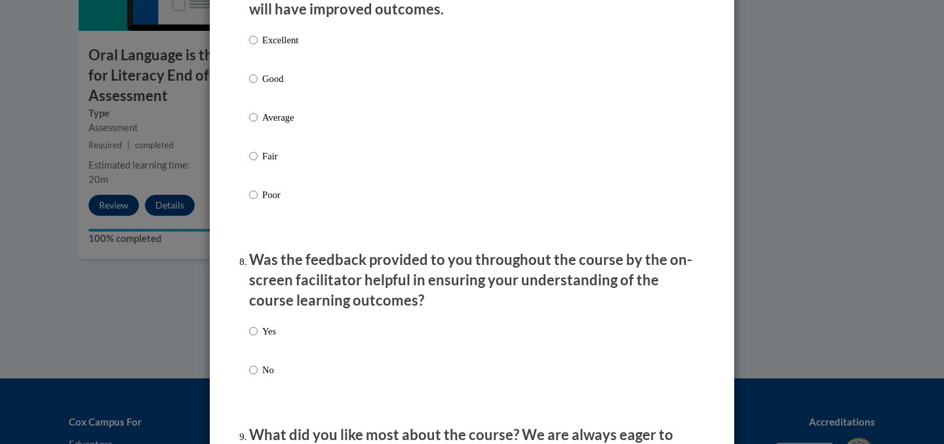
click at [279, 47] on p "Excellent" at bounding box center [280, 40] width 36 height 14
click at [258, 47] on input "Excellent" at bounding box center [253, 40] width 9 height 14
radio input "true"
click at [276, 338] on p "Yes" at bounding box center [269, 331] width 14 height 14
click at [258, 338] on input "Yes" at bounding box center [253, 331] width 9 height 14
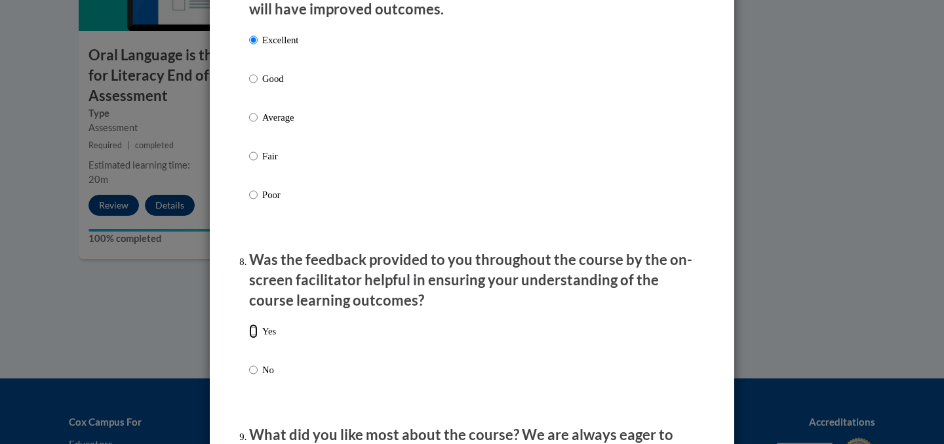
radio input "true"
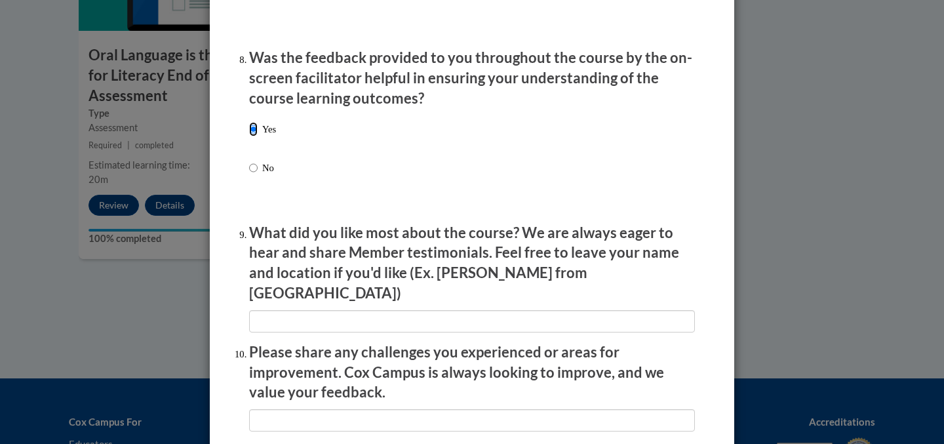
scroll to position [2283, 0]
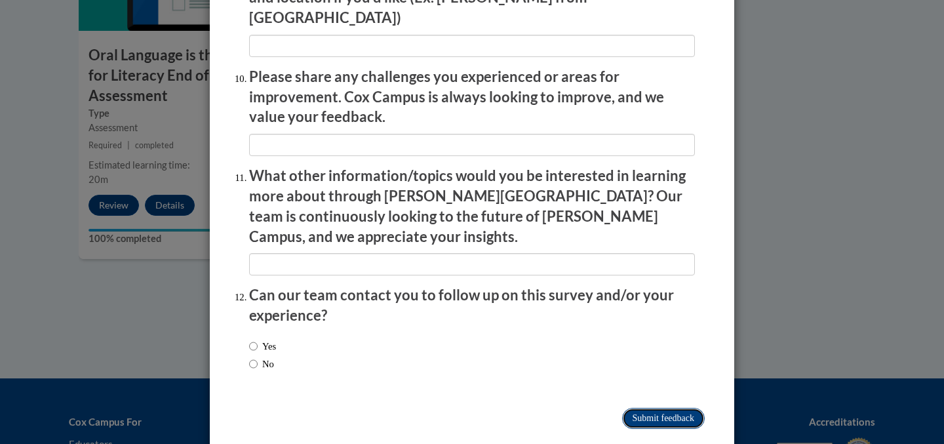
click at [688, 408] on input "Submit feedback" at bounding box center [663, 418] width 83 height 21
